Goal: Information Seeking & Learning: Understand process/instructions

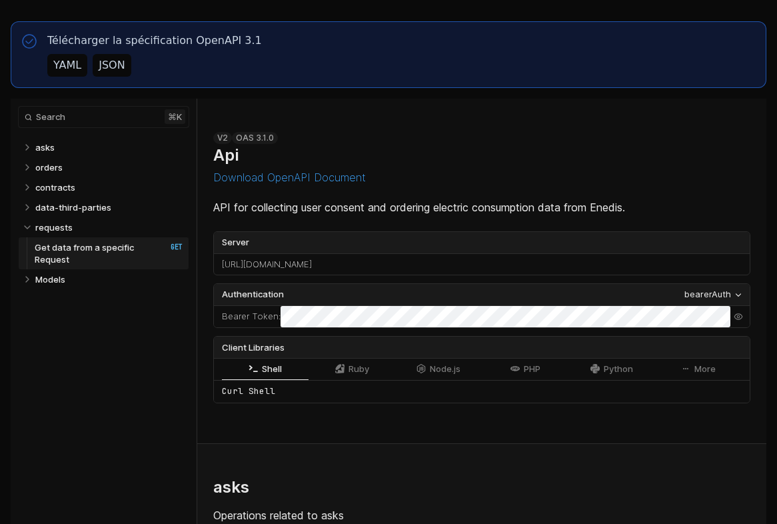
select select "**********"
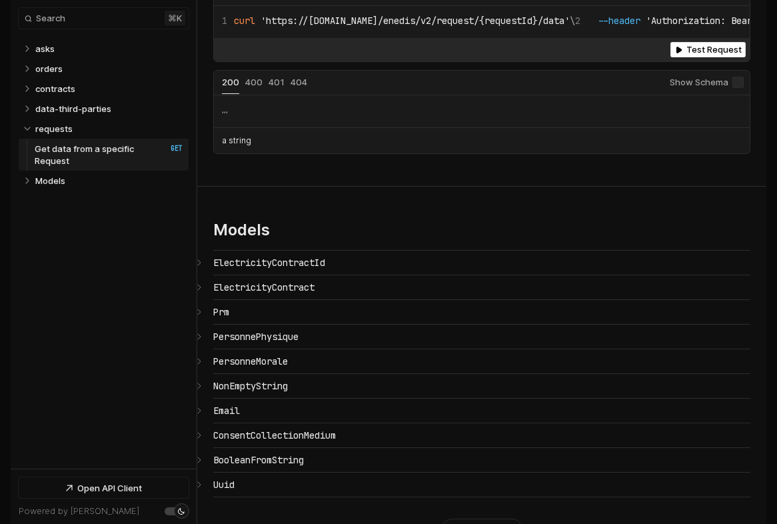
scroll to position [2488, 0]
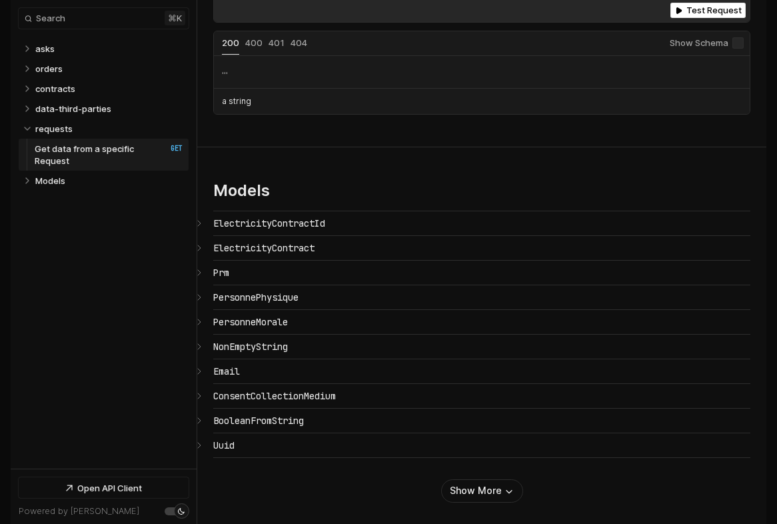
click at [464, 481] on section "Models ElectricityContractId ​ # Copy link {} ElectricityContract ​ # Copy link…" at bounding box center [481, 340] width 569 height 387
click at [466, 479] on button "Show More" at bounding box center [482, 490] width 82 height 23
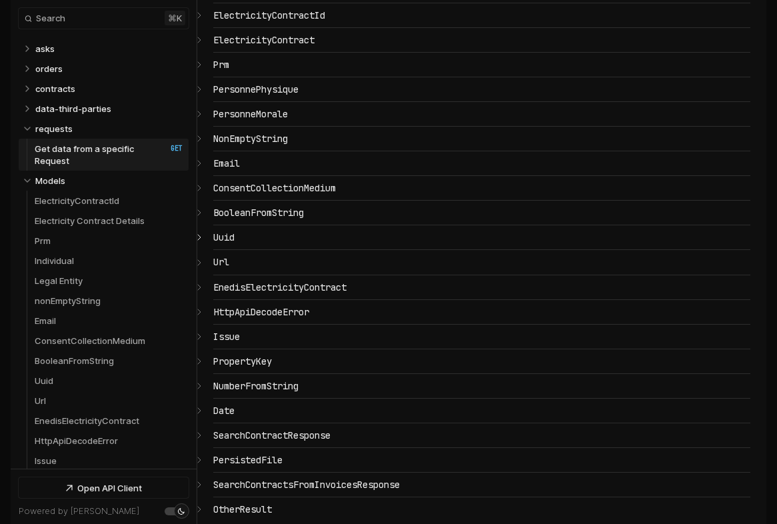
scroll to position [2712, 0]
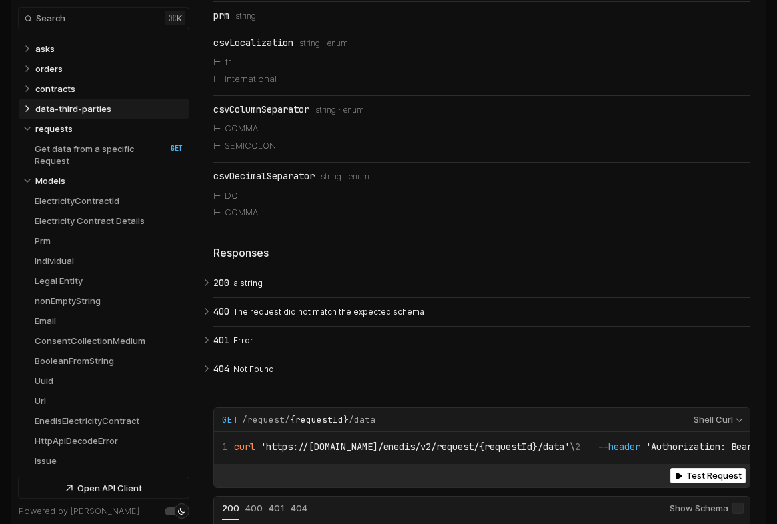
scroll to position [1055, 0]
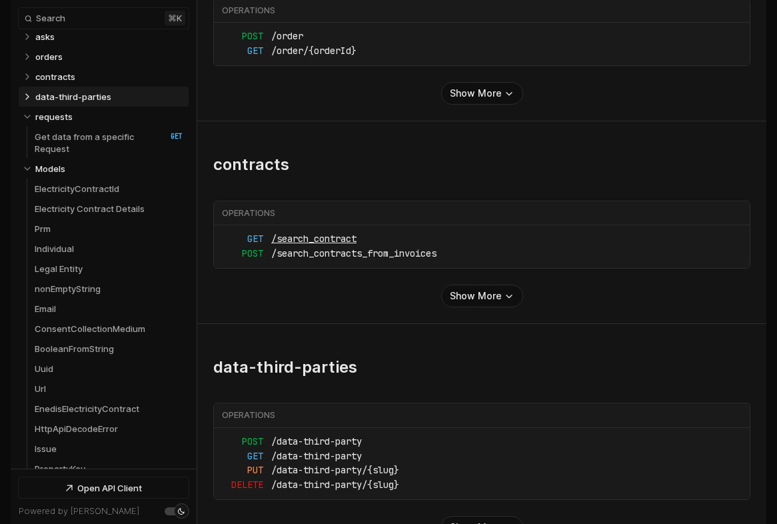
scroll to position [877, 0]
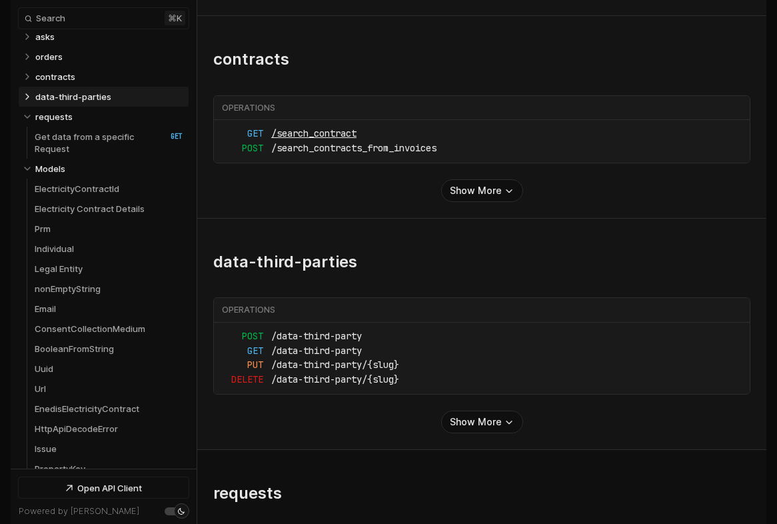
scroll to position [32, 0]
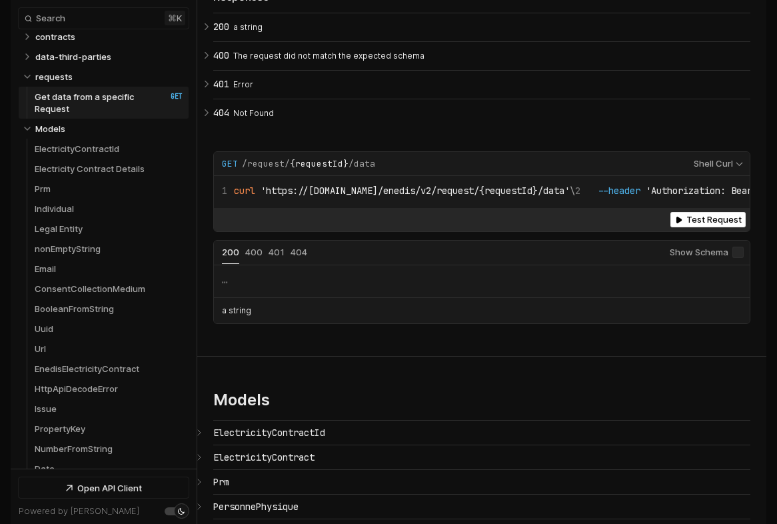
scroll to position [2285, 0]
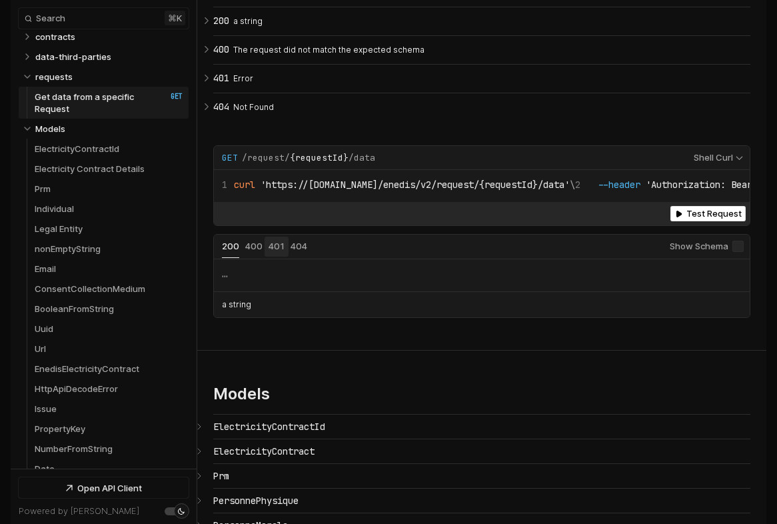
click at [269, 241] on button "Status: 401" at bounding box center [277, 247] width 16 height 12
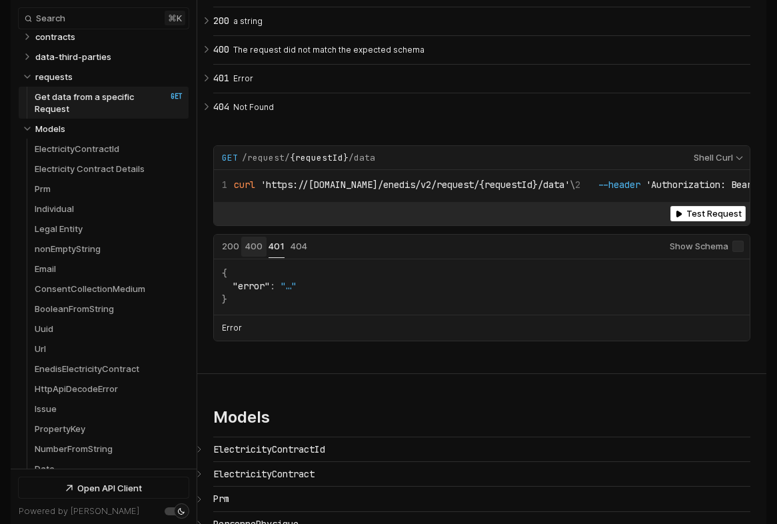
click at [251, 241] on span "Status: 400" at bounding box center [253, 246] width 17 height 11
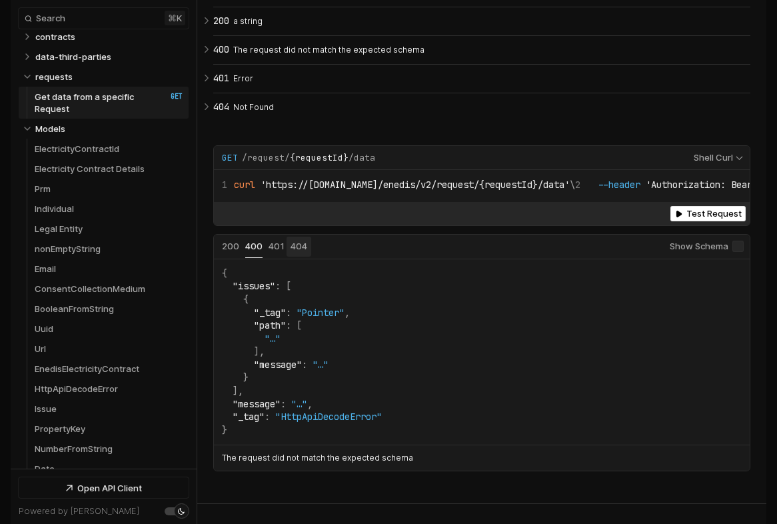
click at [297, 241] on span "Status: 404" at bounding box center [298, 246] width 17 height 11
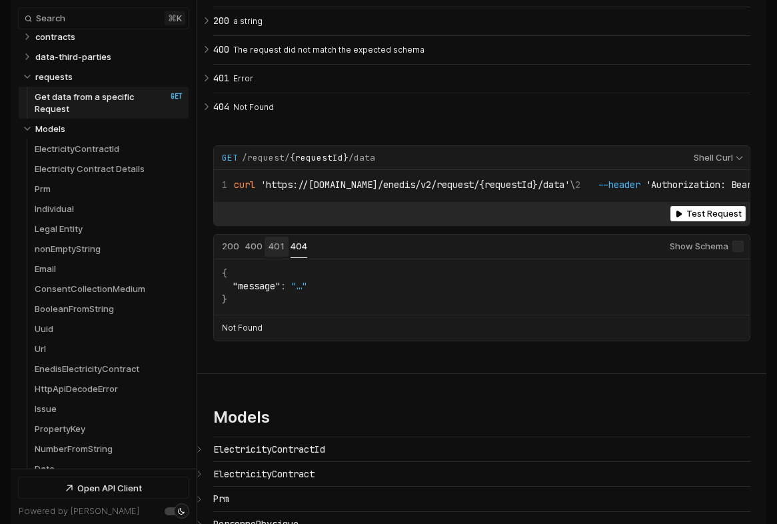
click at [275, 241] on button "Status: 401" at bounding box center [277, 247] width 16 height 12
click at [254, 241] on span "Status: 400" at bounding box center [253, 246] width 17 height 11
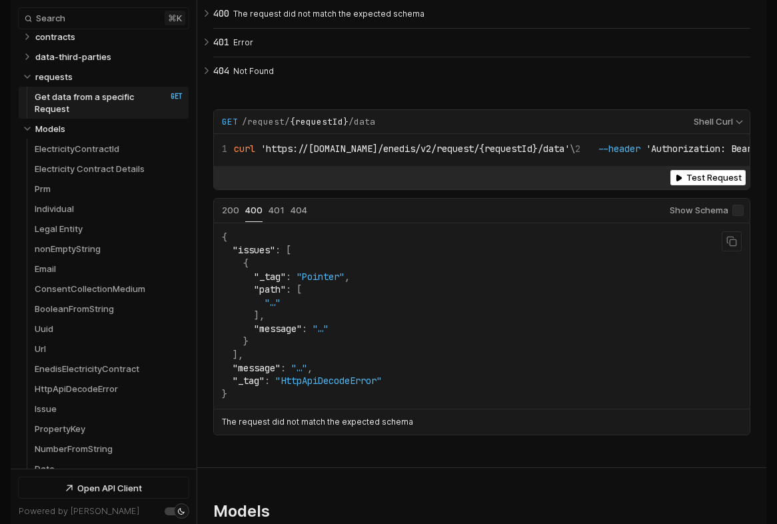
scroll to position [2319, 0]
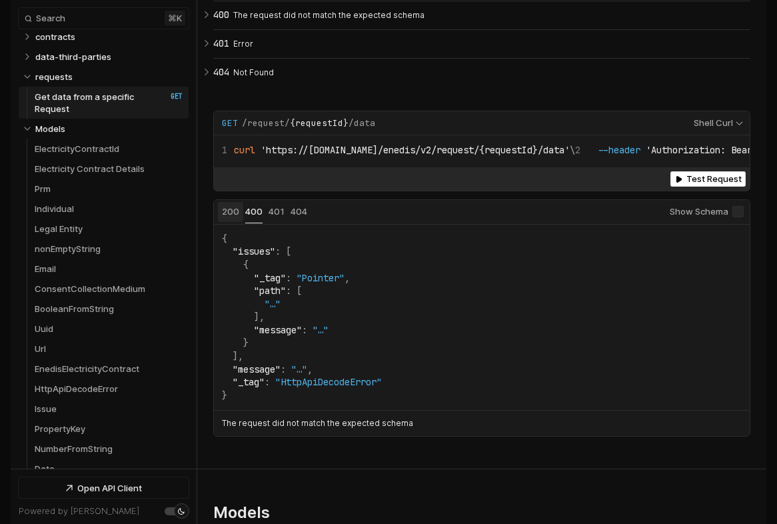
click at [233, 206] on span "Status: 200" at bounding box center [230, 211] width 17 height 11
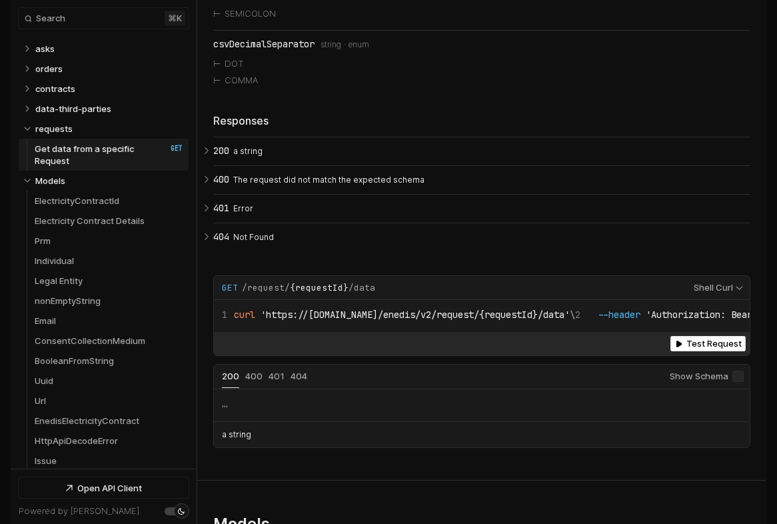
scroll to position [0, 0]
click at [50, 124] on p "requests" at bounding box center [53, 129] width 37 height 12
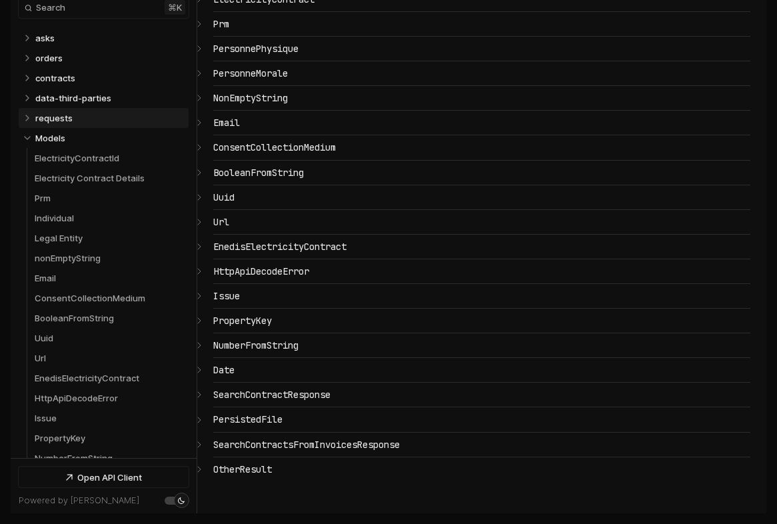
scroll to position [1303, 0]
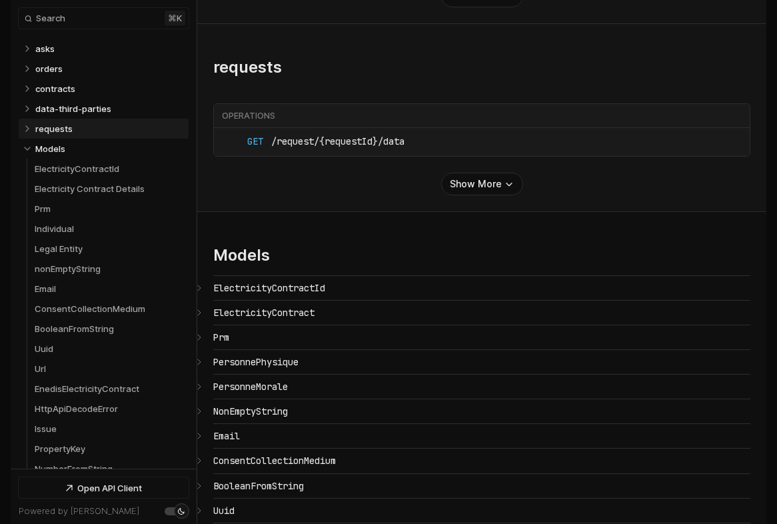
click at [50, 124] on p "requests" at bounding box center [53, 129] width 37 height 12
select select "**********"
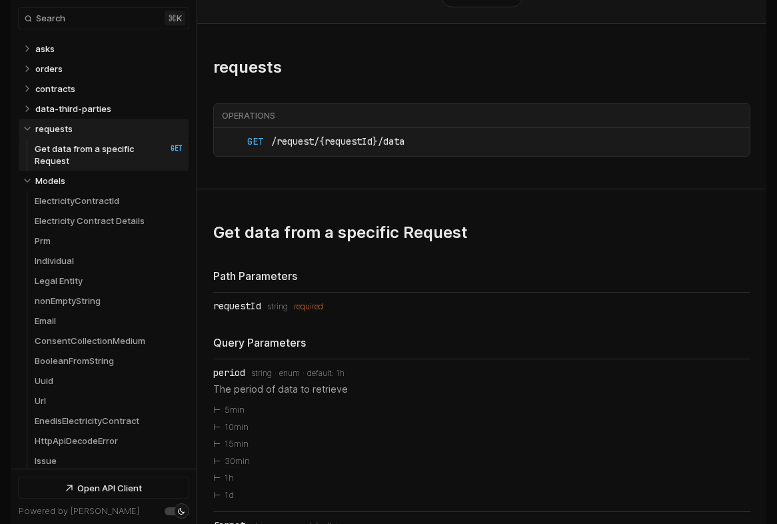
click at [50, 124] on p "requests" at bounding box center [53, 129] width 37 height 12
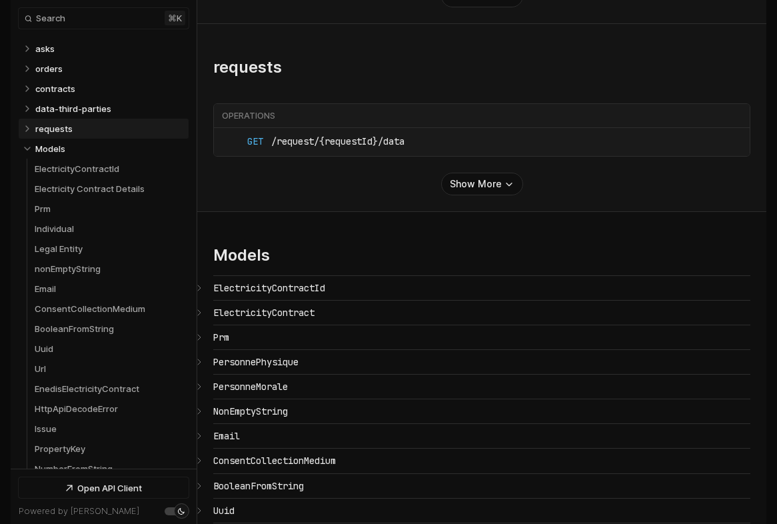
click at [50, 124] on p "requests" at bounding box center [53, 129] width 37 height 12
select select "**********"
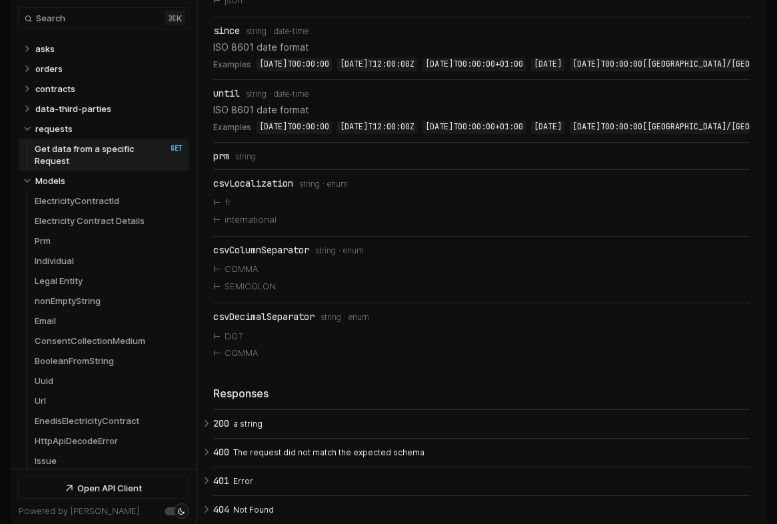
scroll to position [1068, 0]
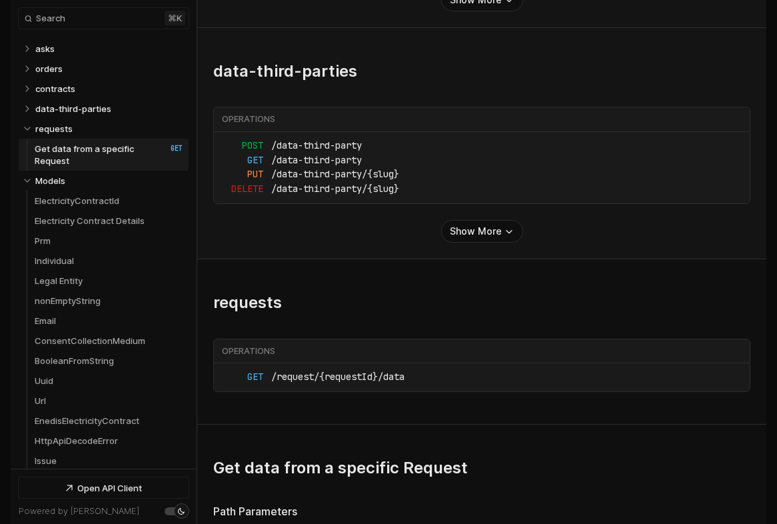
scroll to position [5, 0]
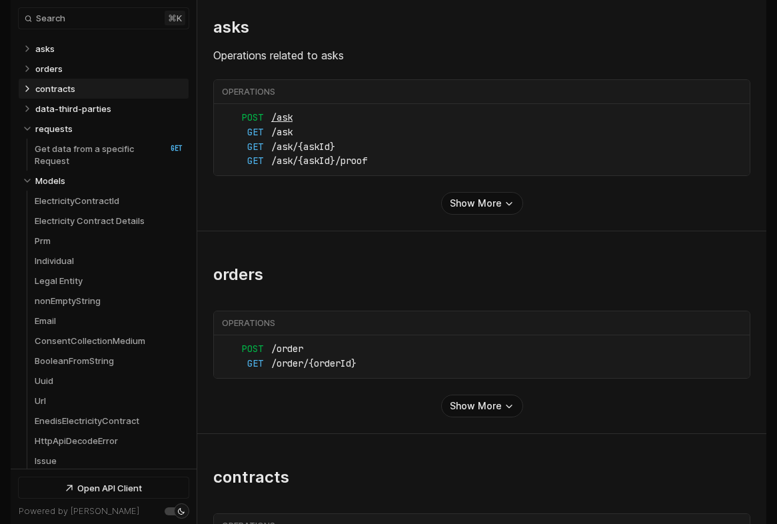
scroll to position [685, 0]
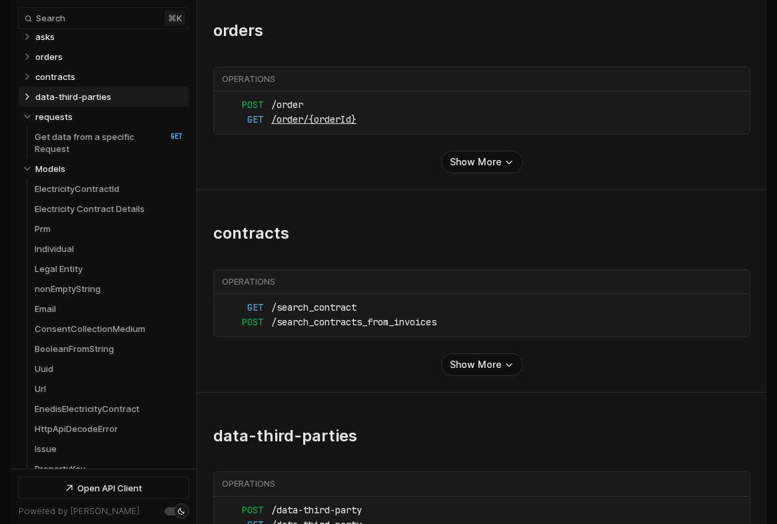
scroll to position [973, 0]
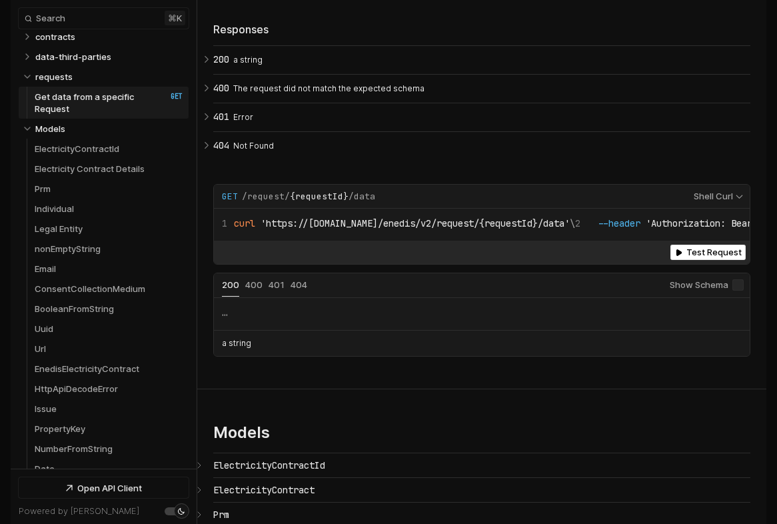
scroll to position [2254, 0]
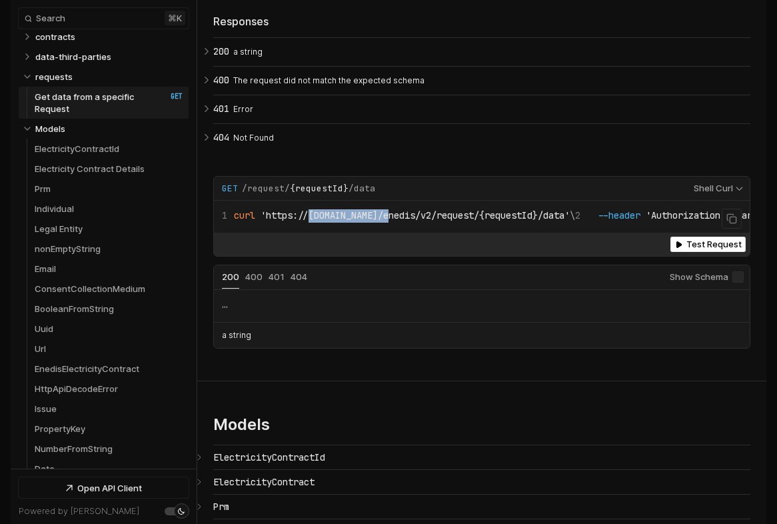
drag, startPoint x: 394, startPoint y: 192, endPoint x: 312, endPoint y: 192, distance: 81.3
click at [312, 209] on span "'https://[DOMAIN_NAME]/enedis/v2/request/{requestId}/data'" at bounding box center [415, 215] width 309 height 12
copy span "app.switchgrid."
click at [696, 239] on span "Test Request" at bounding box center [713, 244] width 55 height 10
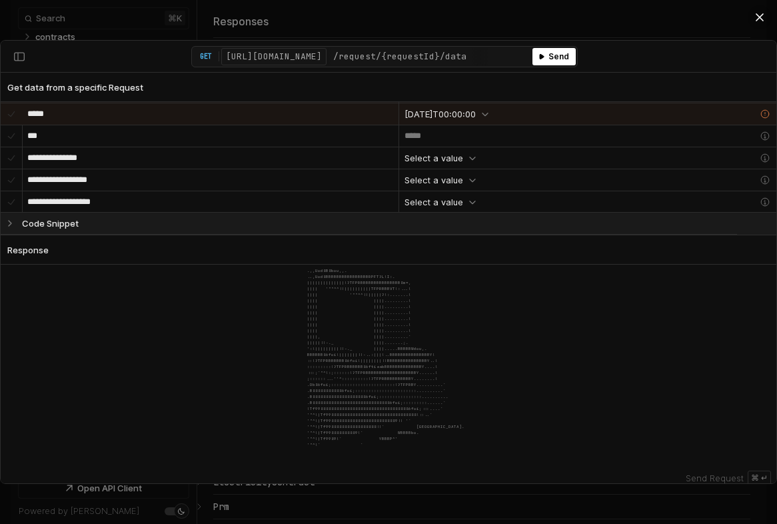
scroll to position [284, 0]
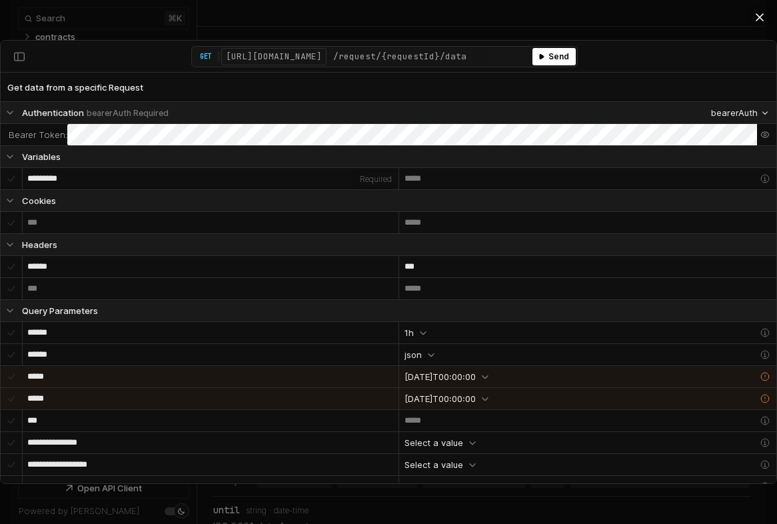
scroll to position [1303, 0]
click at [640, 25] on div at bounding box center [388, 262] width 777 height 524
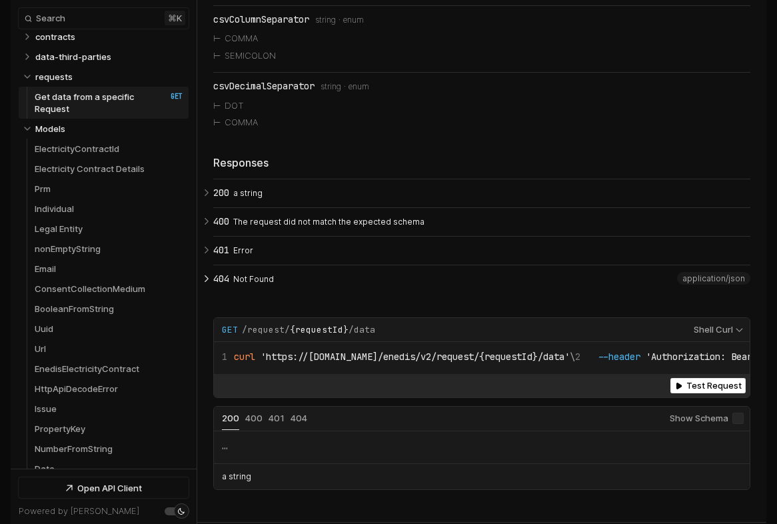
scroll to position [2114, 0]
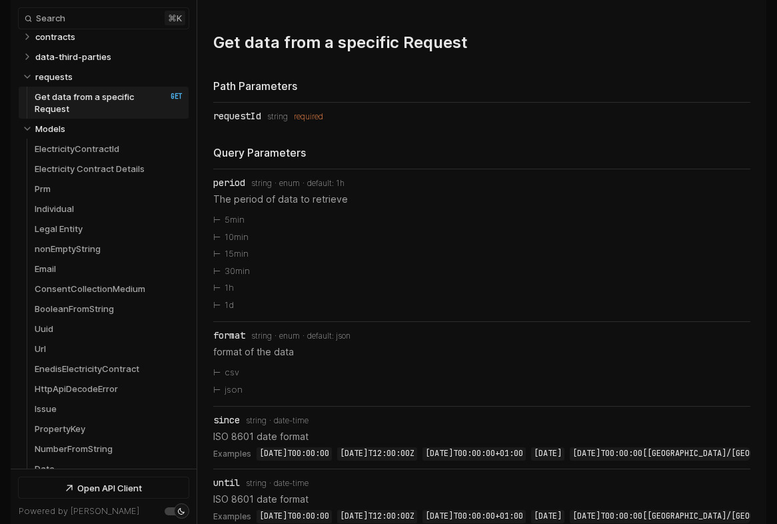
scroll to position [522, 0]
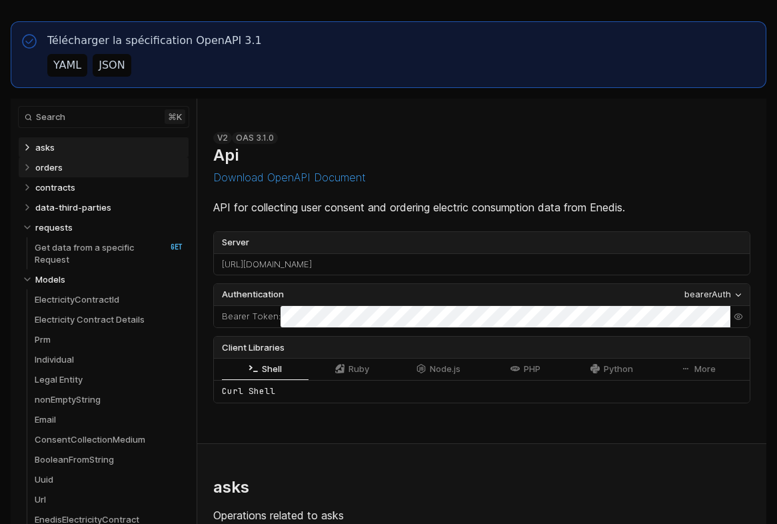
click at [105, 170] on link "orders" at bounding box center [109, 167] width 148 height 20
select select "**********"
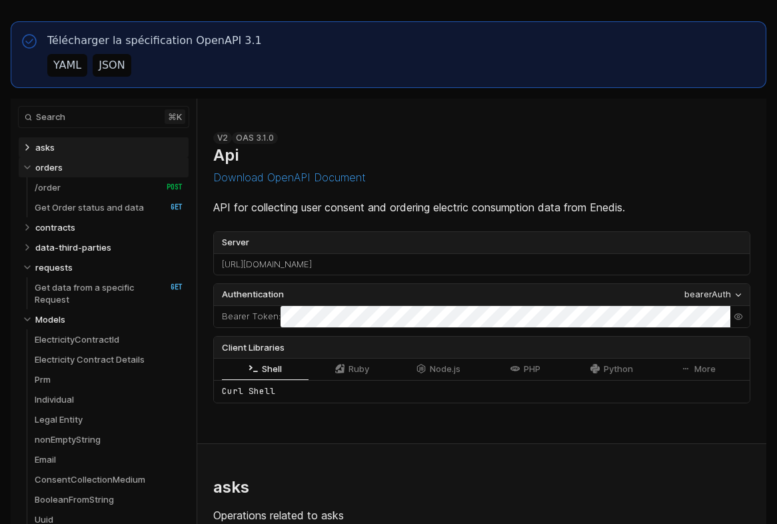
scroll to position [680, 0]
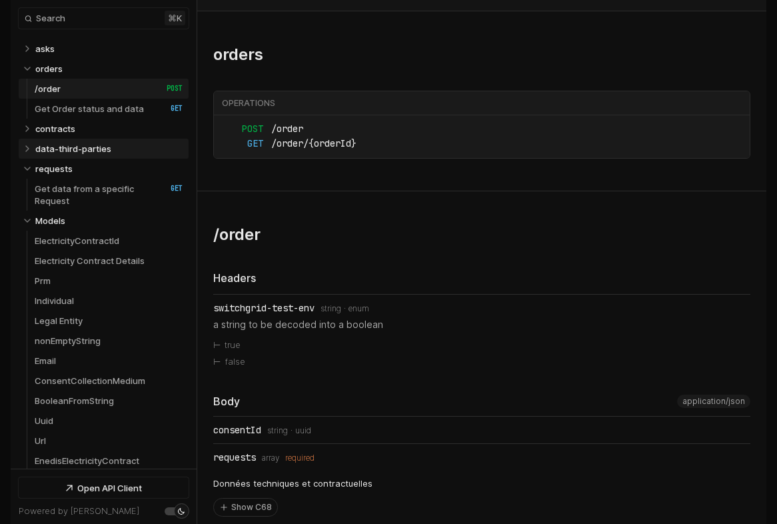
click at [97, 147] on p "data-third-parties" at bounding box center [73, 149] width 76 height 12
select select "**********"
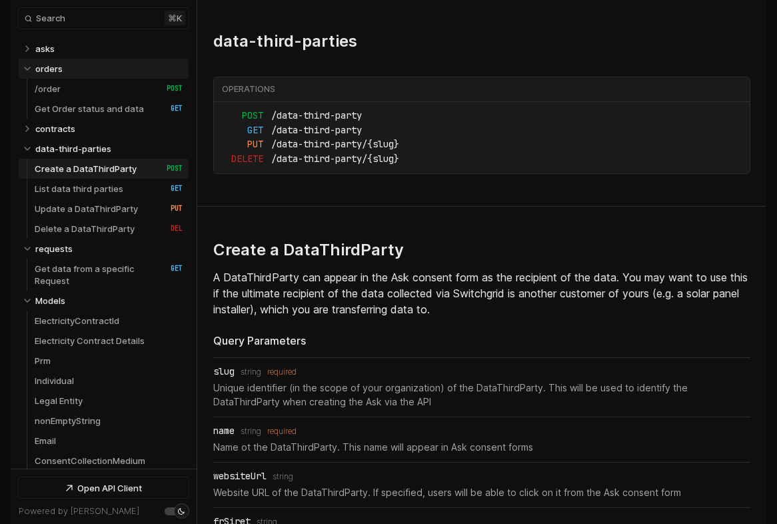
click at [65, 59] on link "orders" at bounding box center [109, 69] width 148 height 20
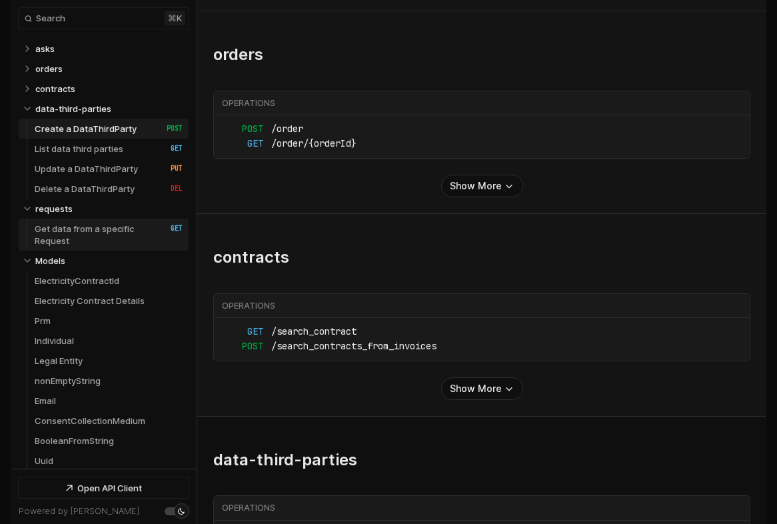
click at [71, 231] on p "Get data from a specific Request" at bounding box center [94, 235] width 118 height 24
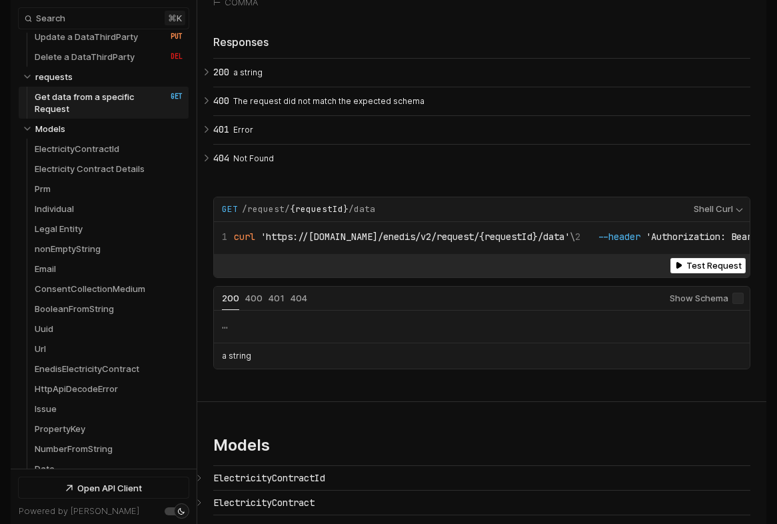
scroll to position [5654, 0]
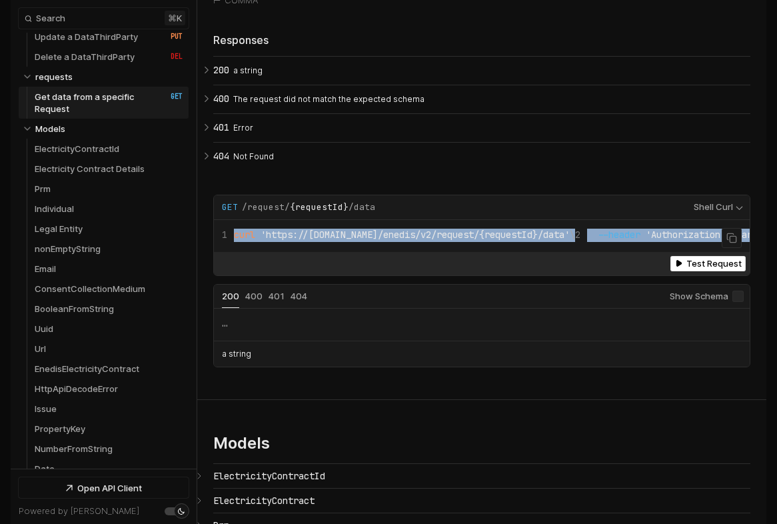
drag, startPoint x: 529, startPoint y: 273, endPoint x: 227, endPoint y: 255, distance: 302.4
click at [227, 242] on code "curl 'https://[DOMAIN_NAME]/enedis/v2/request/{requestId}/data' \ --header 'Aut…" at bounding box center [543, 235] width 642 height 13
copy code "curl 'https://[DOMAIN_NAME]/enedis/v2/request/{requestId}/data' \ --header 'Aut…"
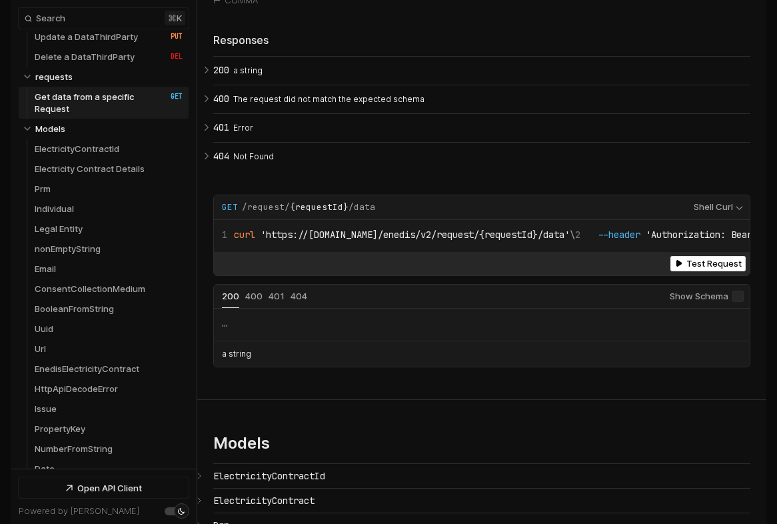
scroll to position [5660, 0]
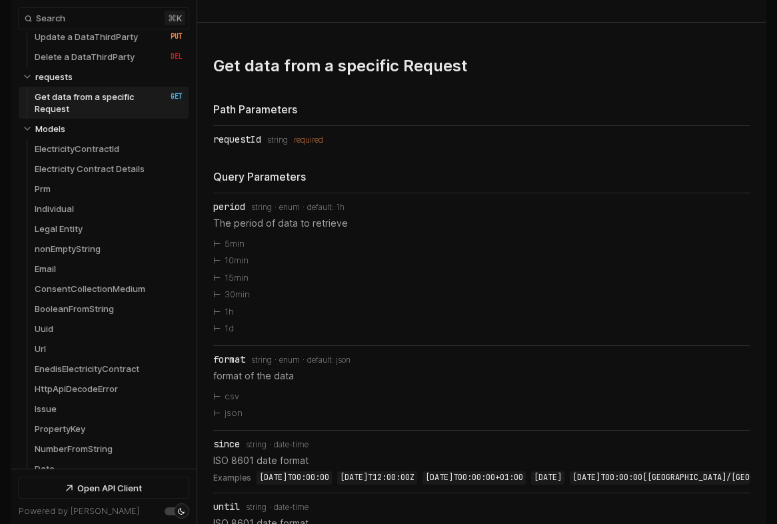
scroll to position [112, 0]
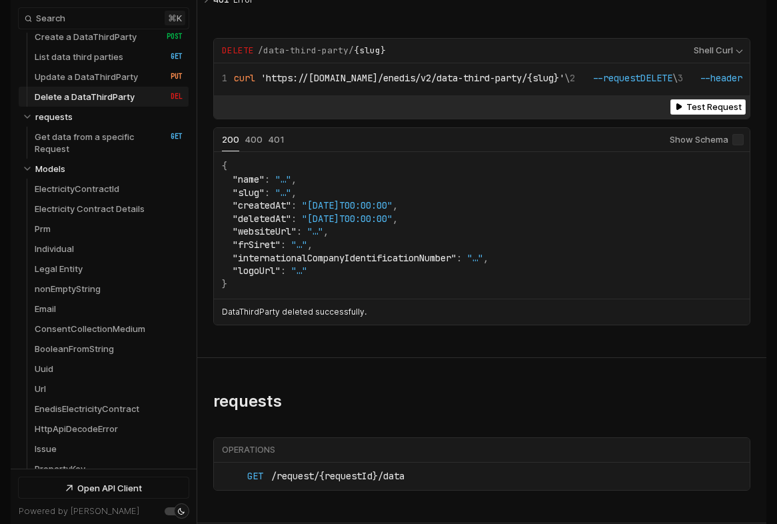
scroll to position [4387, 0]
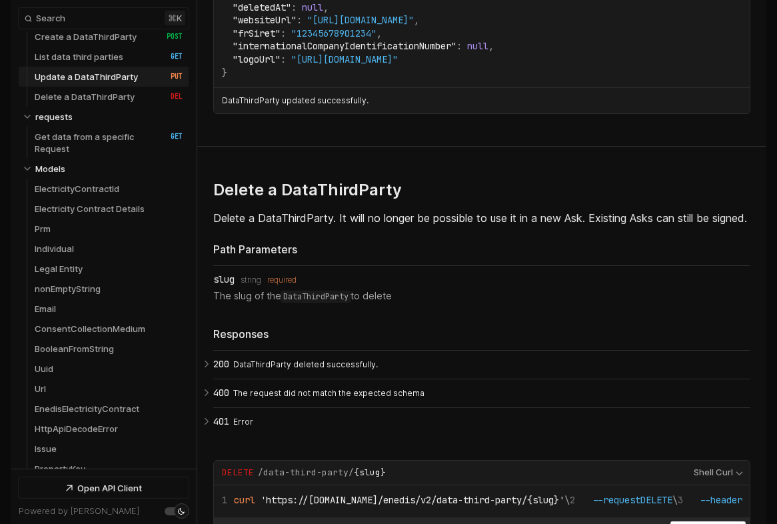
scroll to position [72, 0]
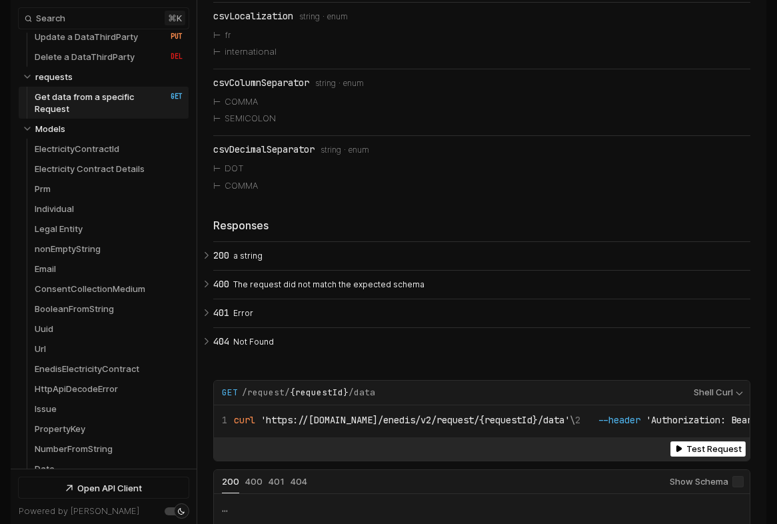
scroll to position [5823, 0]
